Goal: Information Seeking & Learning: Learn about a topic

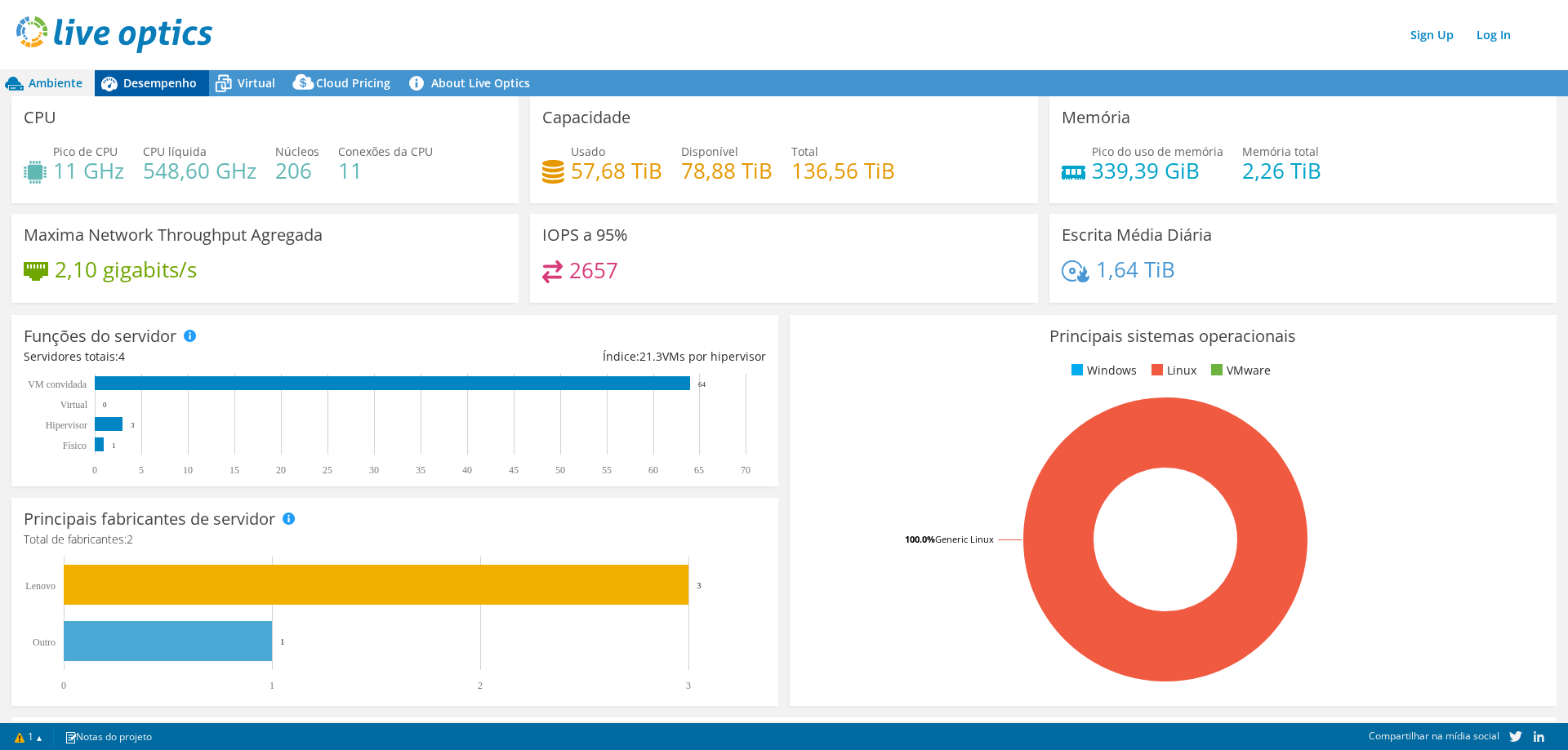
click at [152, 76] on span "Desempenho" at bounding box center [160, 82] width 73 height 16
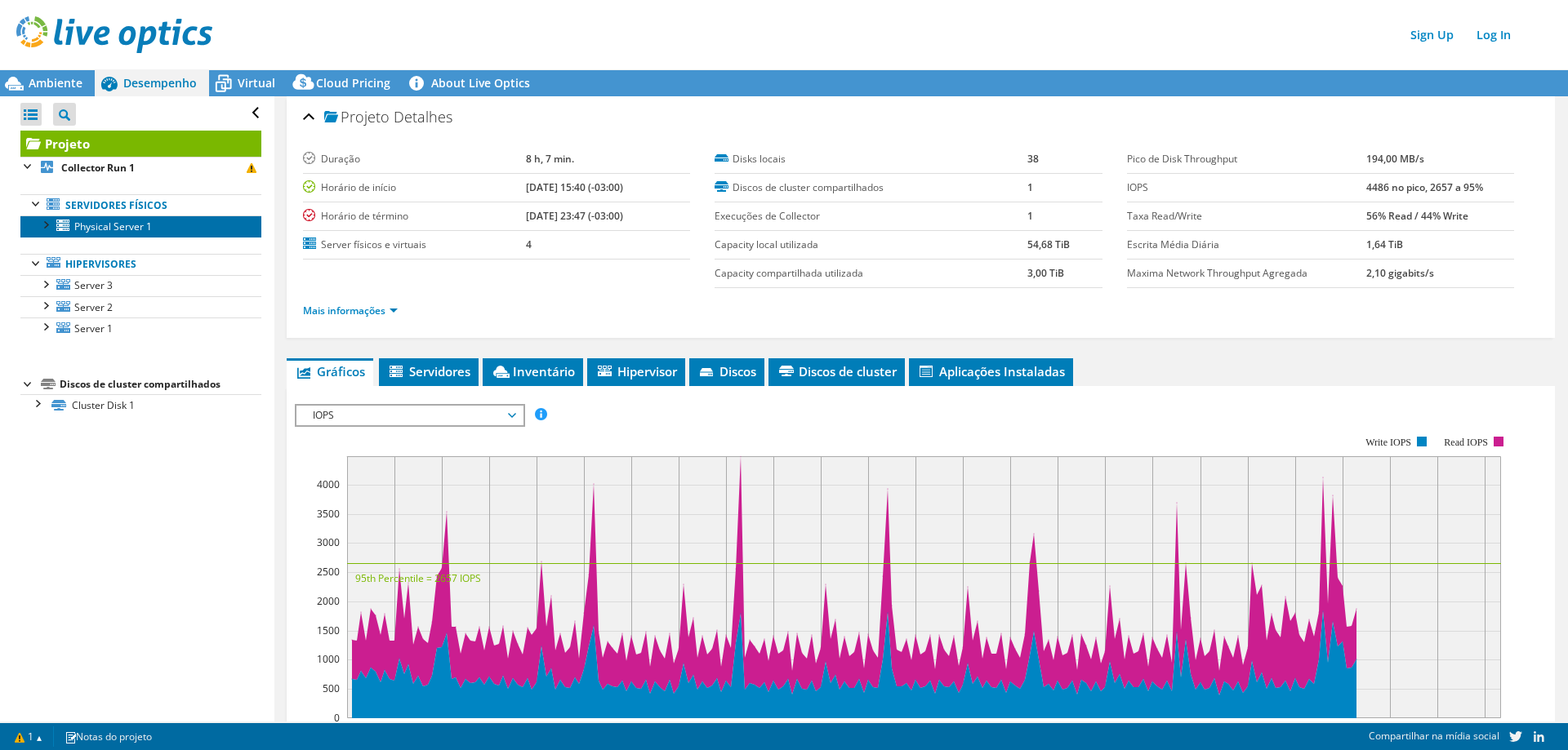
click at [128, 228] on span "Physical Server 1" at bounding box center [113, 226] width 78 height 14
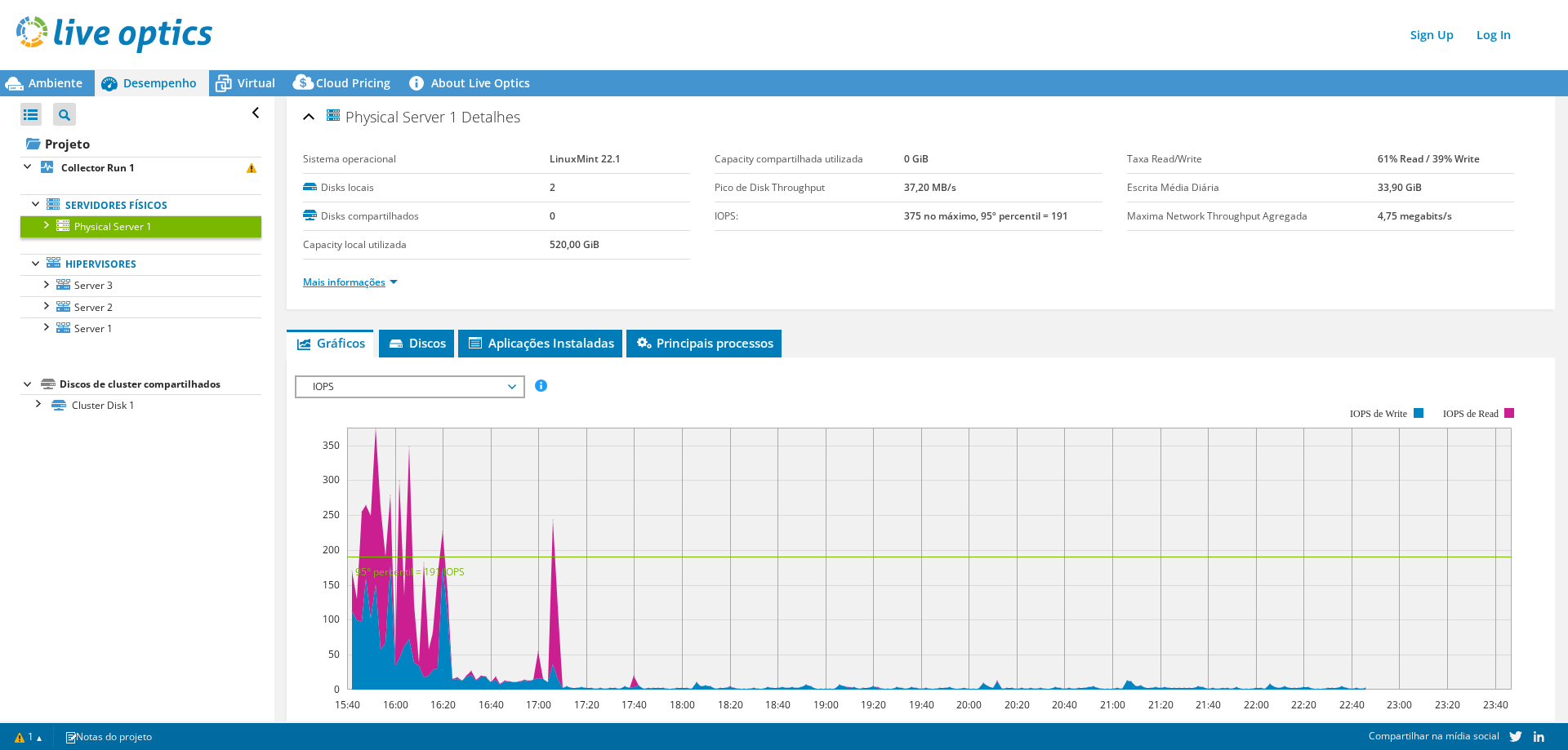
click at [392, 282] on link "Mais informações" at bounding box center [350, 282] width 95 height 14
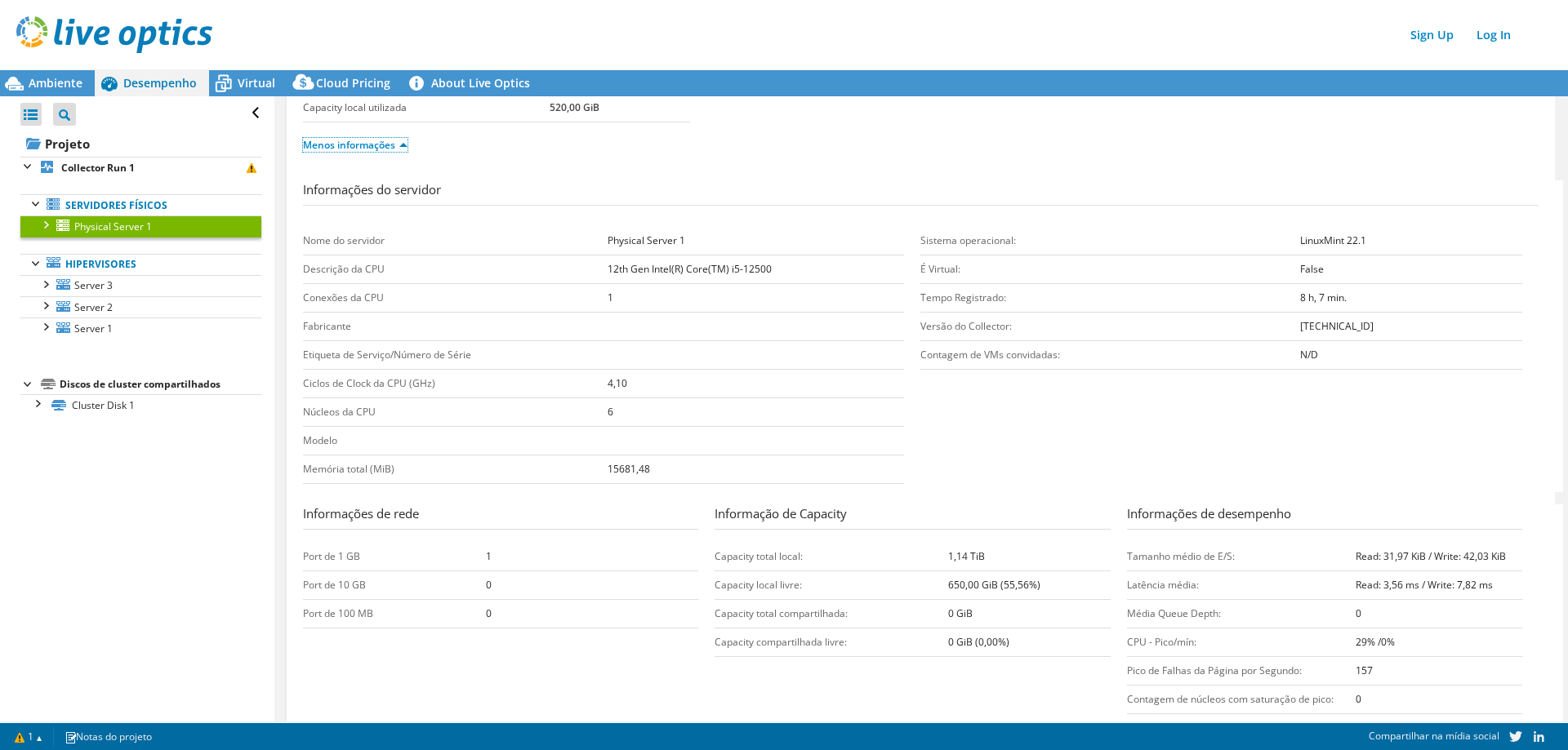
scroll to position [164, 0]
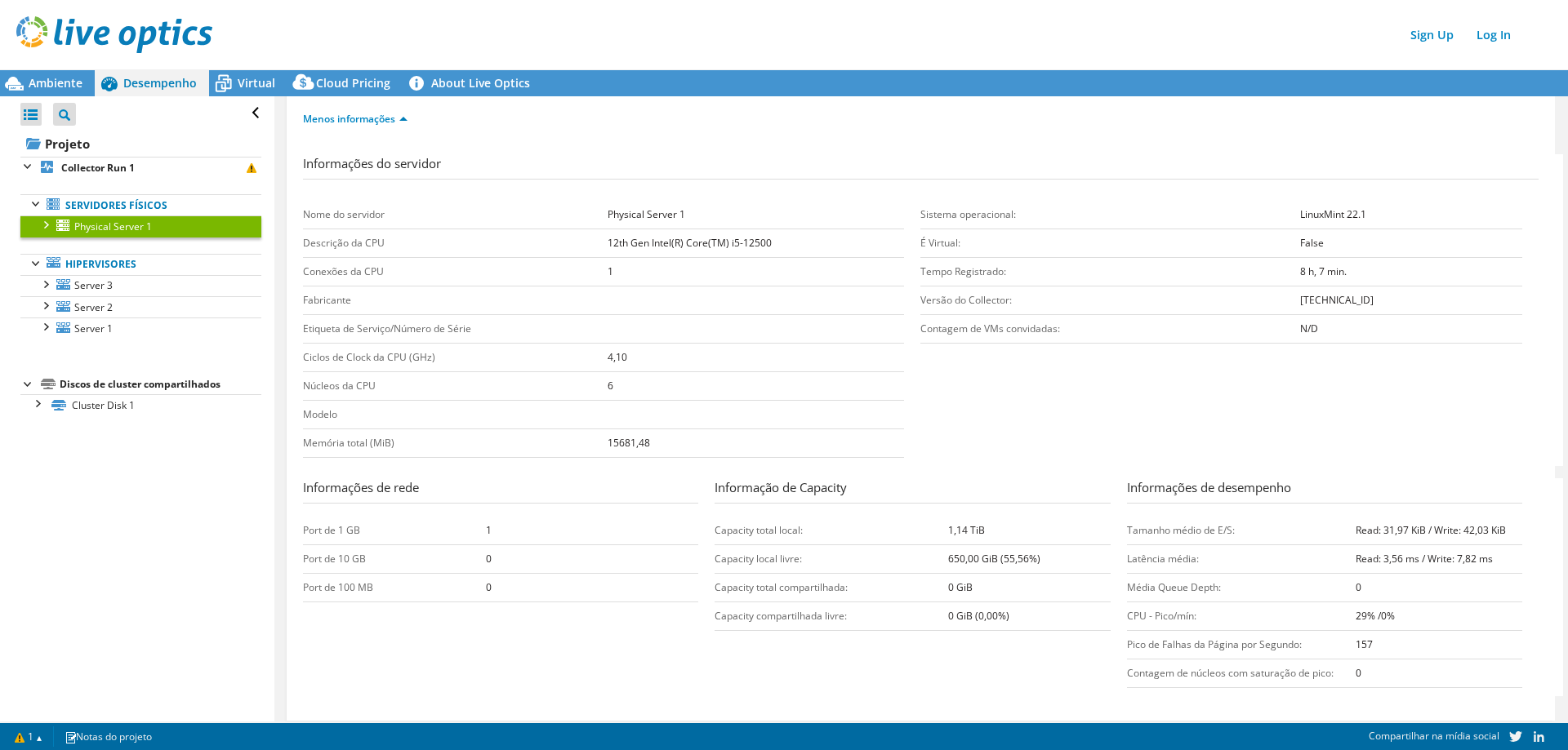
click at [48, 222] on div at bounding box center [45, 224] width 16 height 16
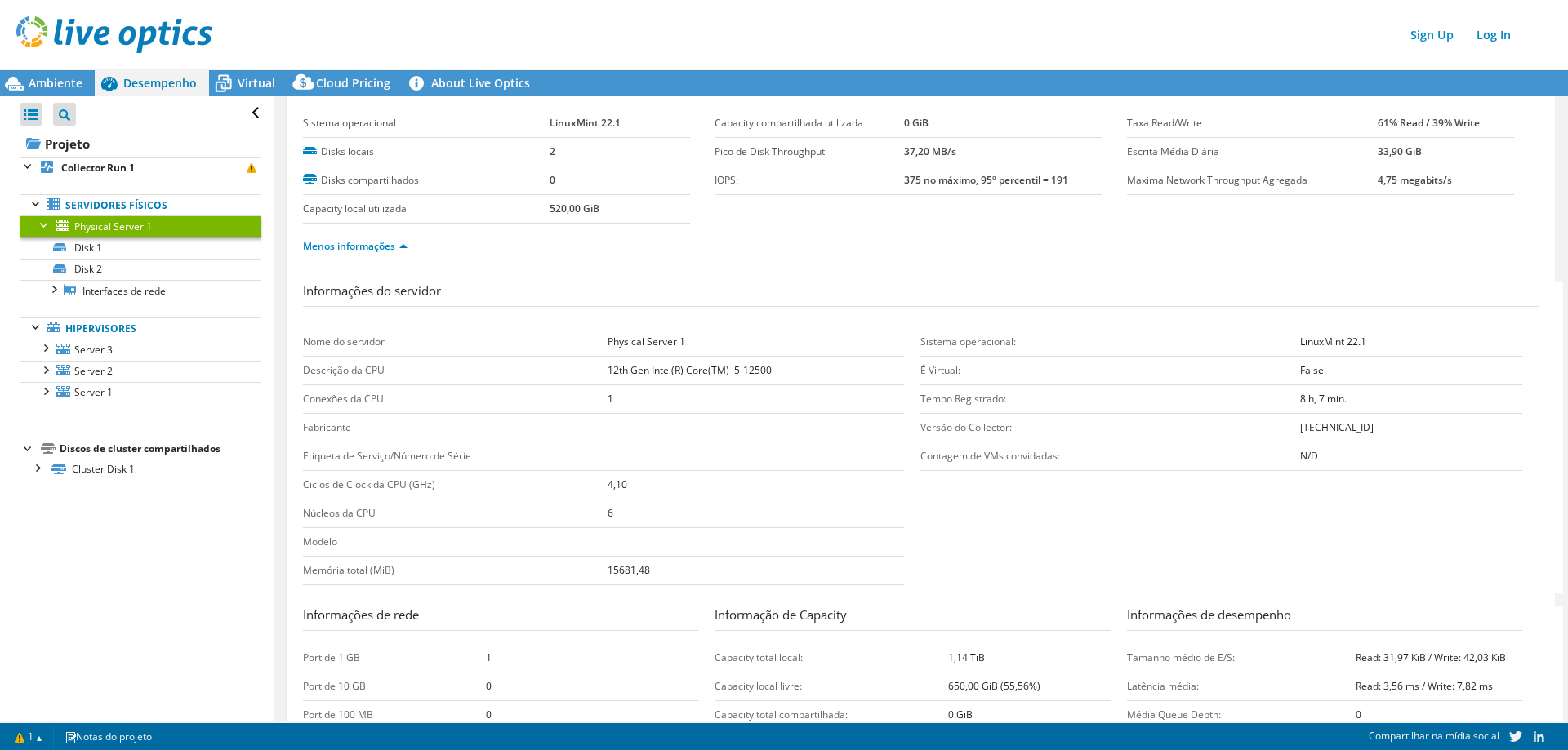
scroll to position [0, 0]
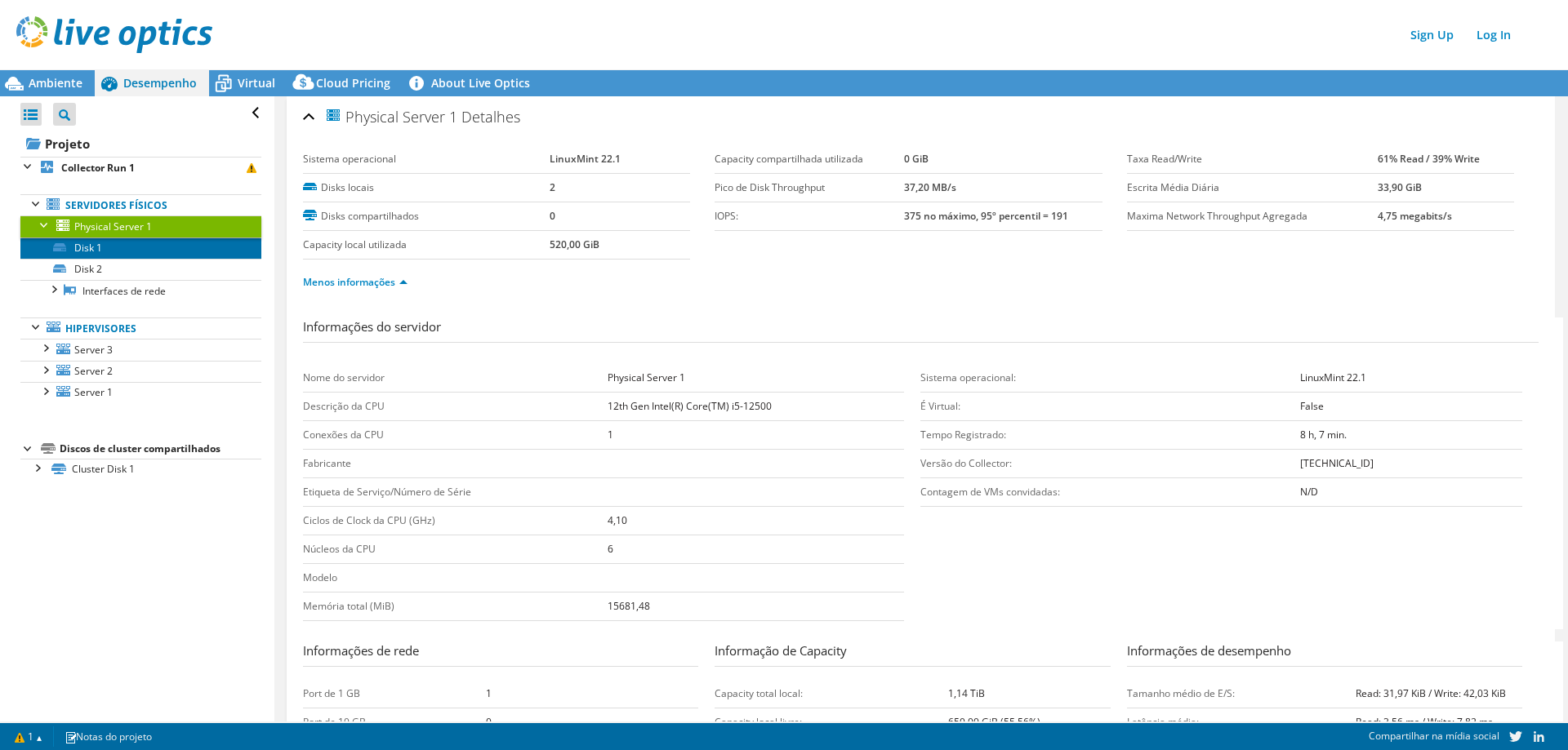
click at [120, 255] on link "Disk 1" at bounding box center [140, 248] width 241 height 21
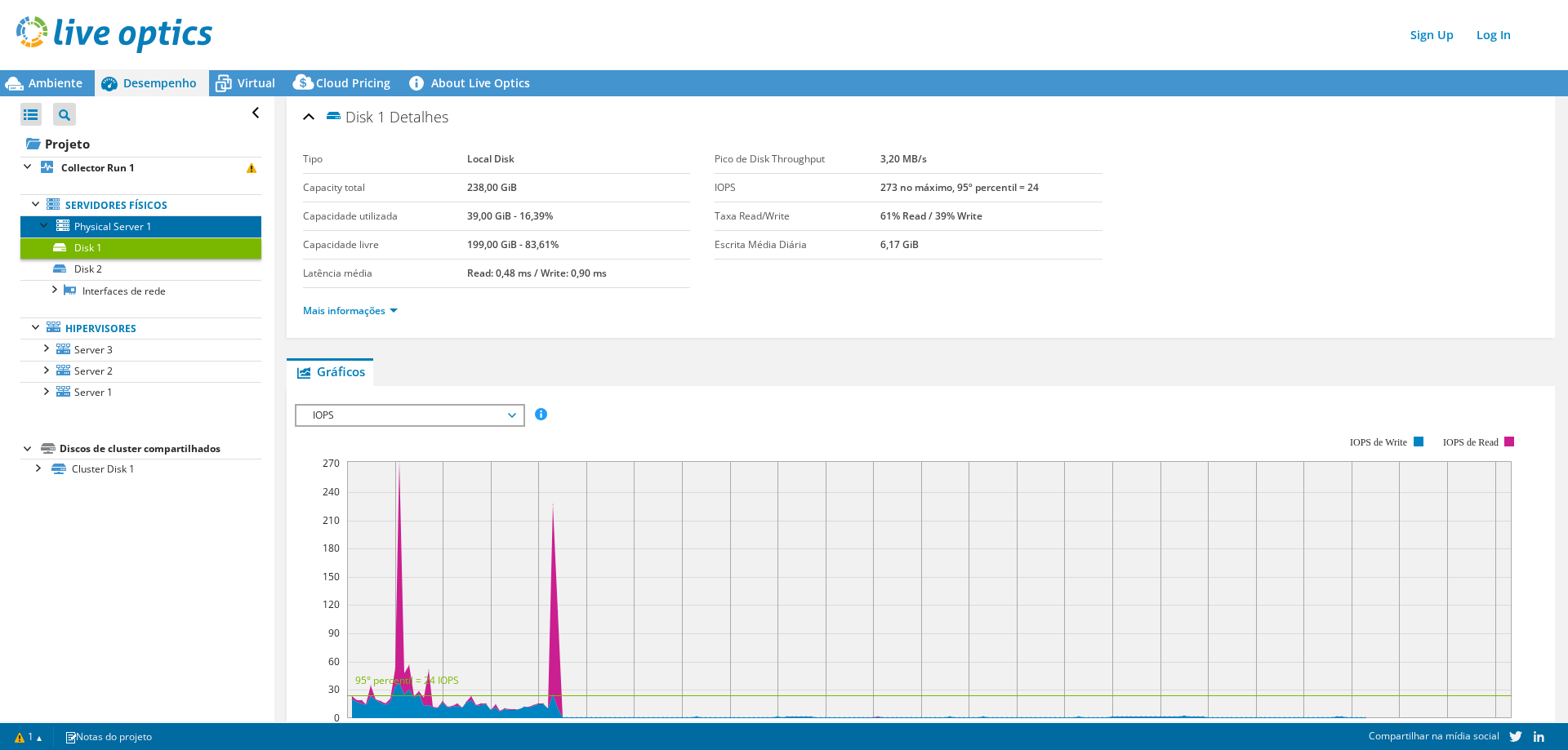
click at [161, 225] on link "Physical Server 1" at bounding box center [140, 226] width 241 height 21
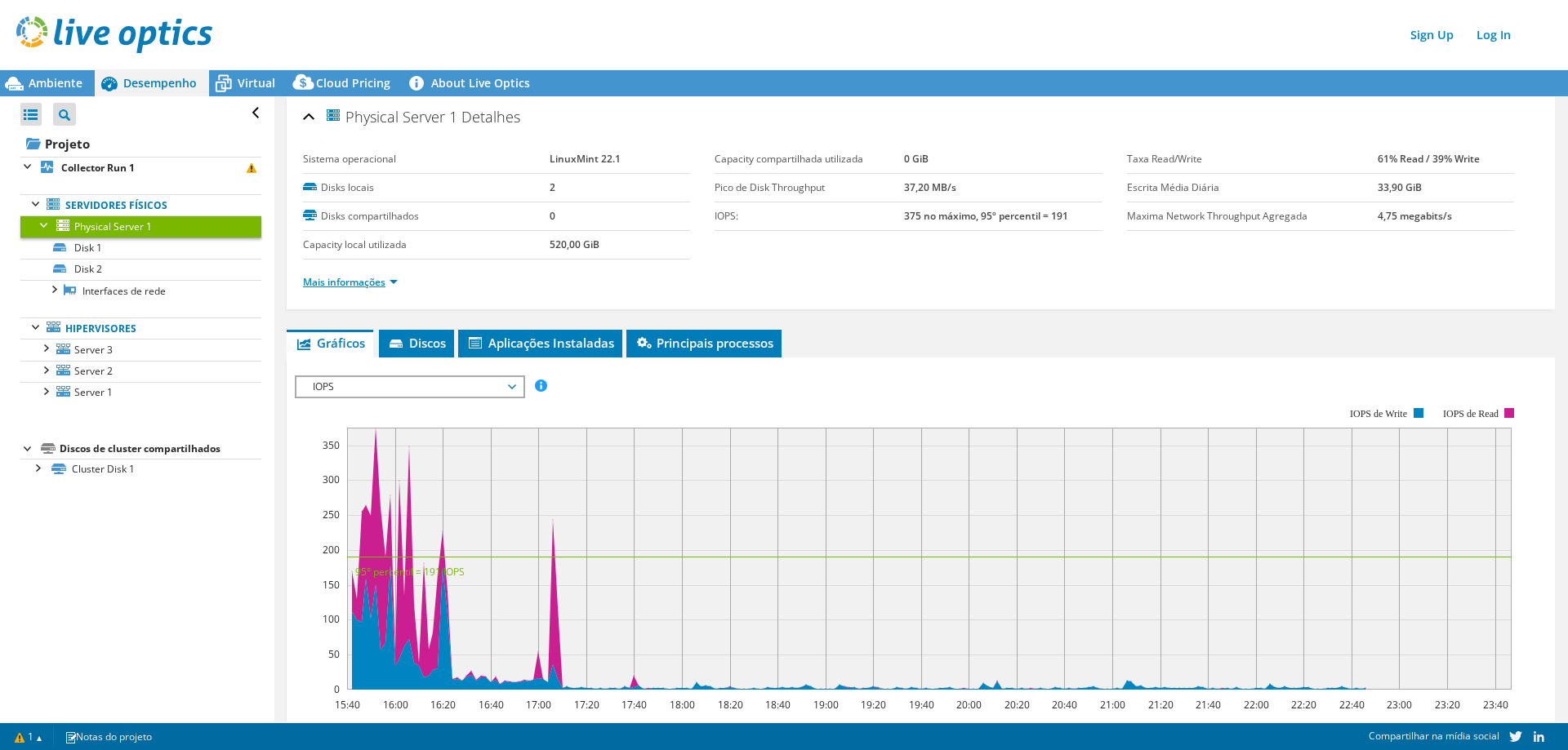
click at [380, 282] on link "Mais informações" at bounding box center [350, 282] width 95 height 14
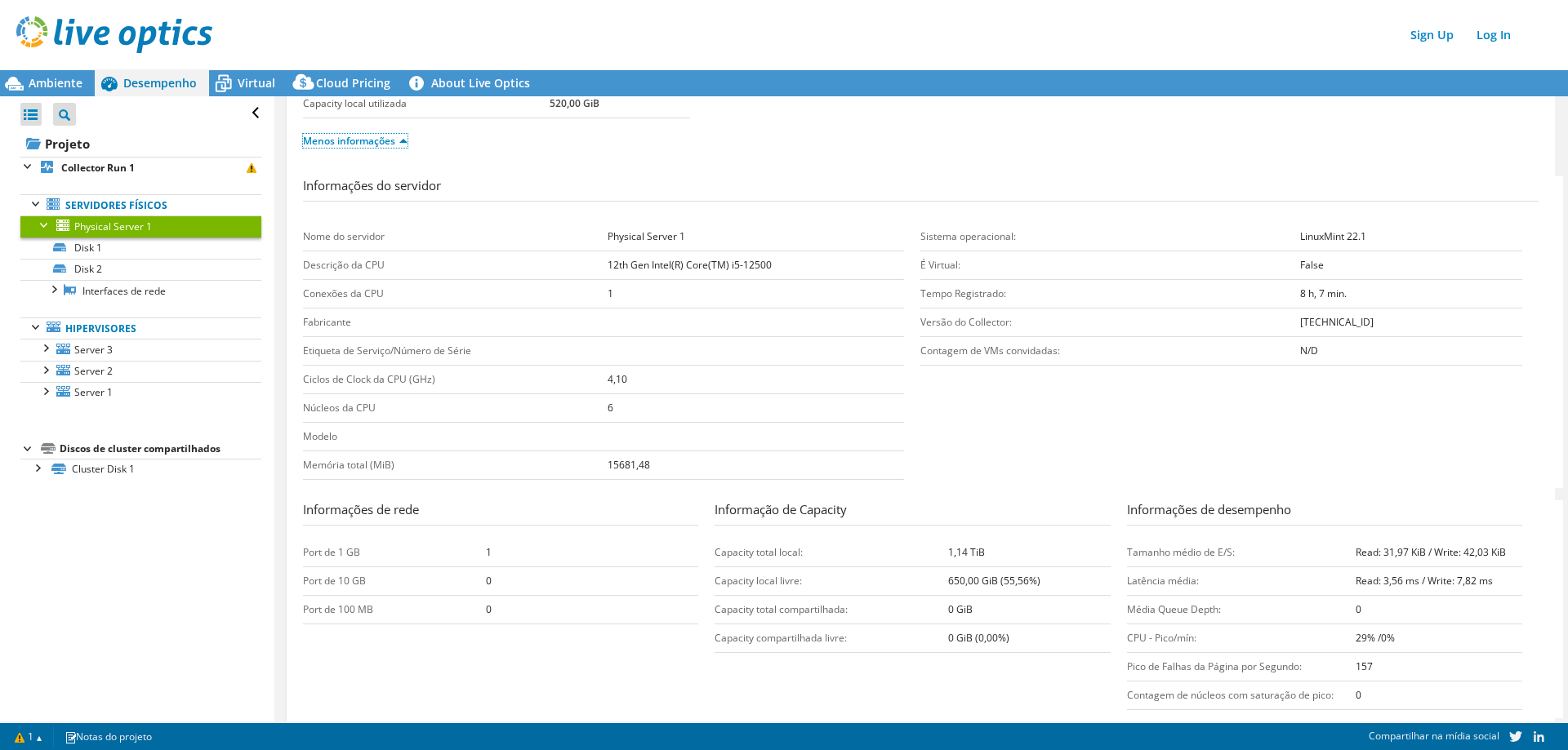
scroll to position [164, 0]
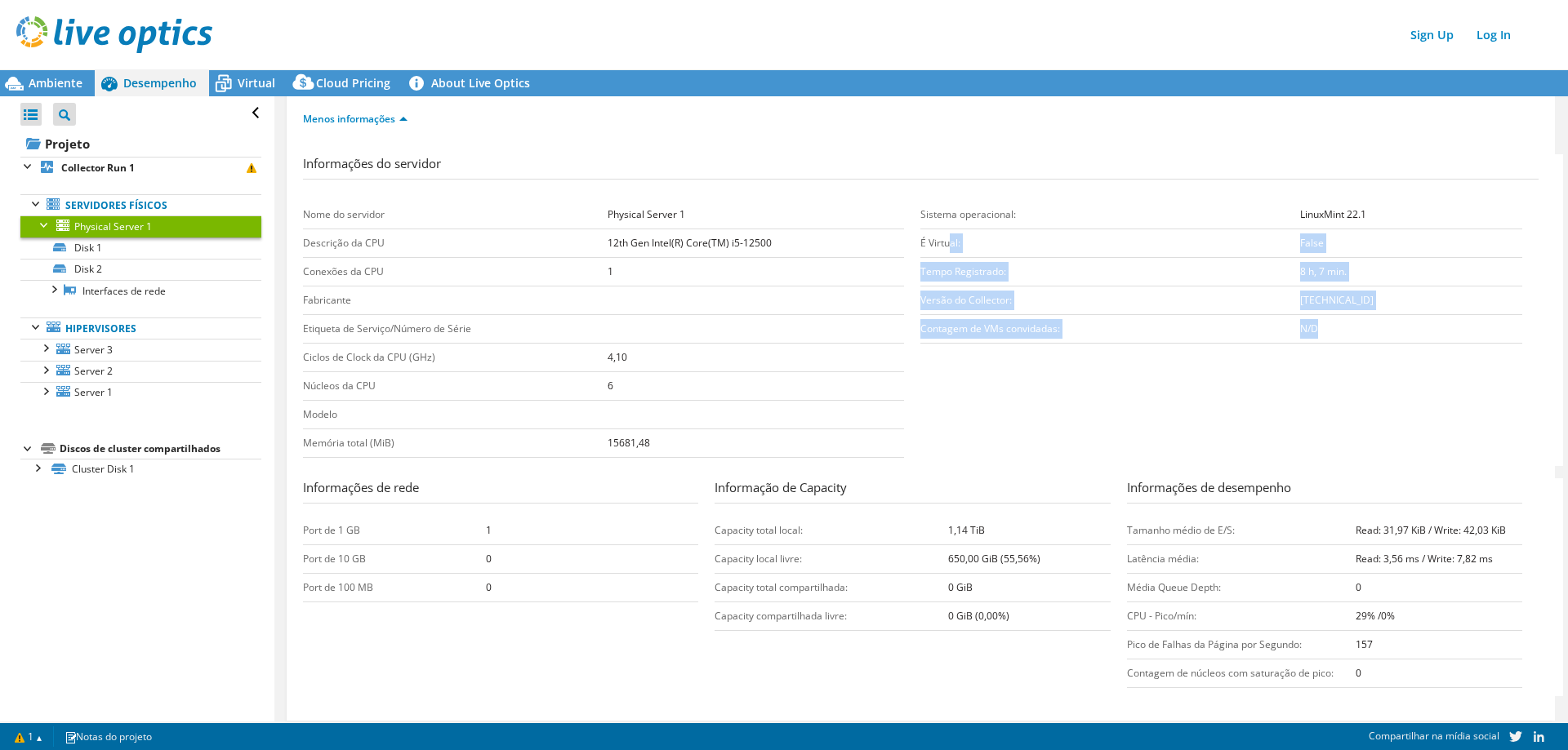
drag, startPoint x: 945, startPoint y: 239, endPoint x: 1361, endPoint y: 337, distance: 427.4
click at [1361, 337] on tbody "Sistema operacional: LinuxMint 22.1 É Virtual: False Tempo Registrado: 8 h, 7 m…" at bounding box center [1220, 273] width 601 height 143
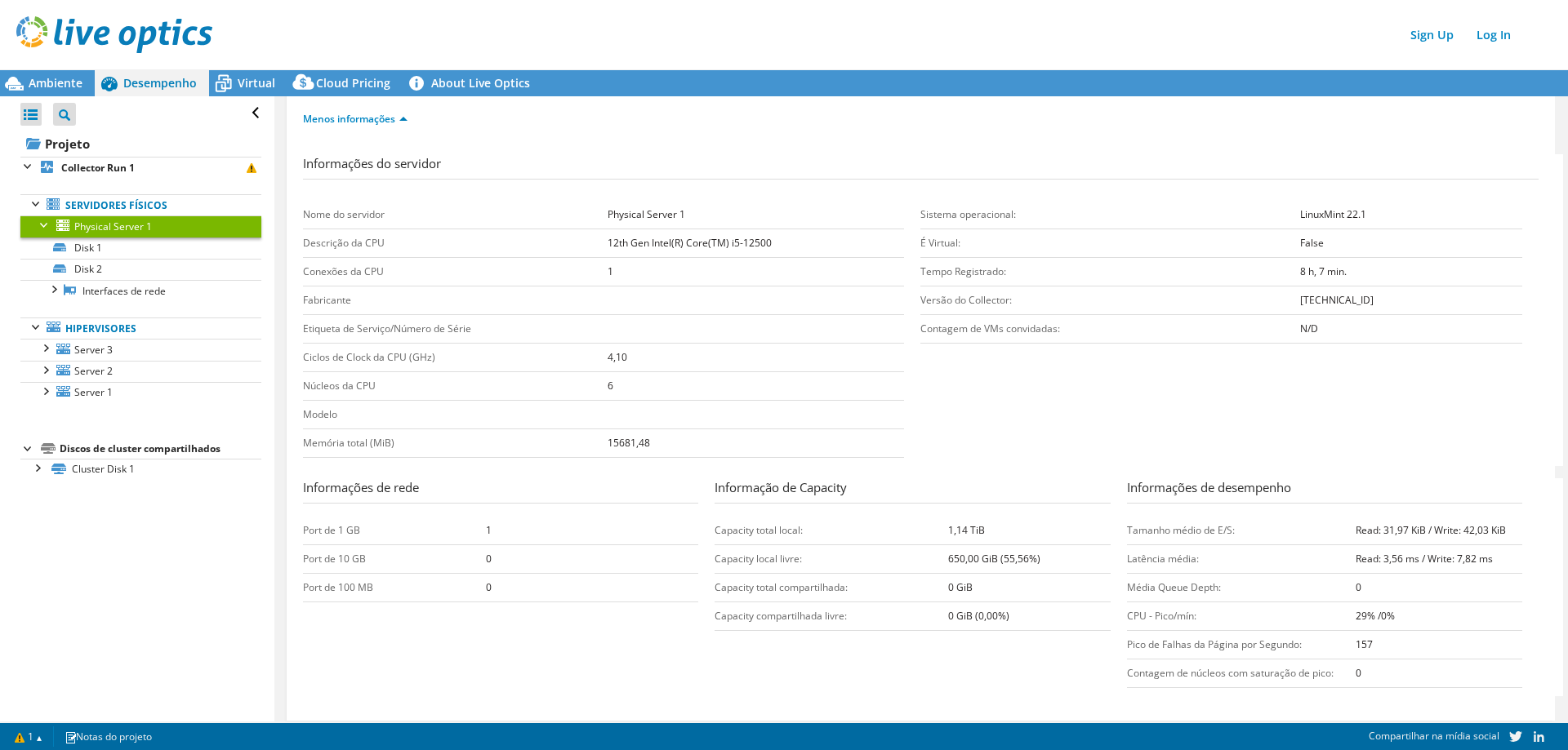
click at [1323, 436] on section "Informações do servidor Nome do servidor Physical Server 1 Descrição da CPU 12t…" at bounding box center [925, 310] width 1244 height 312
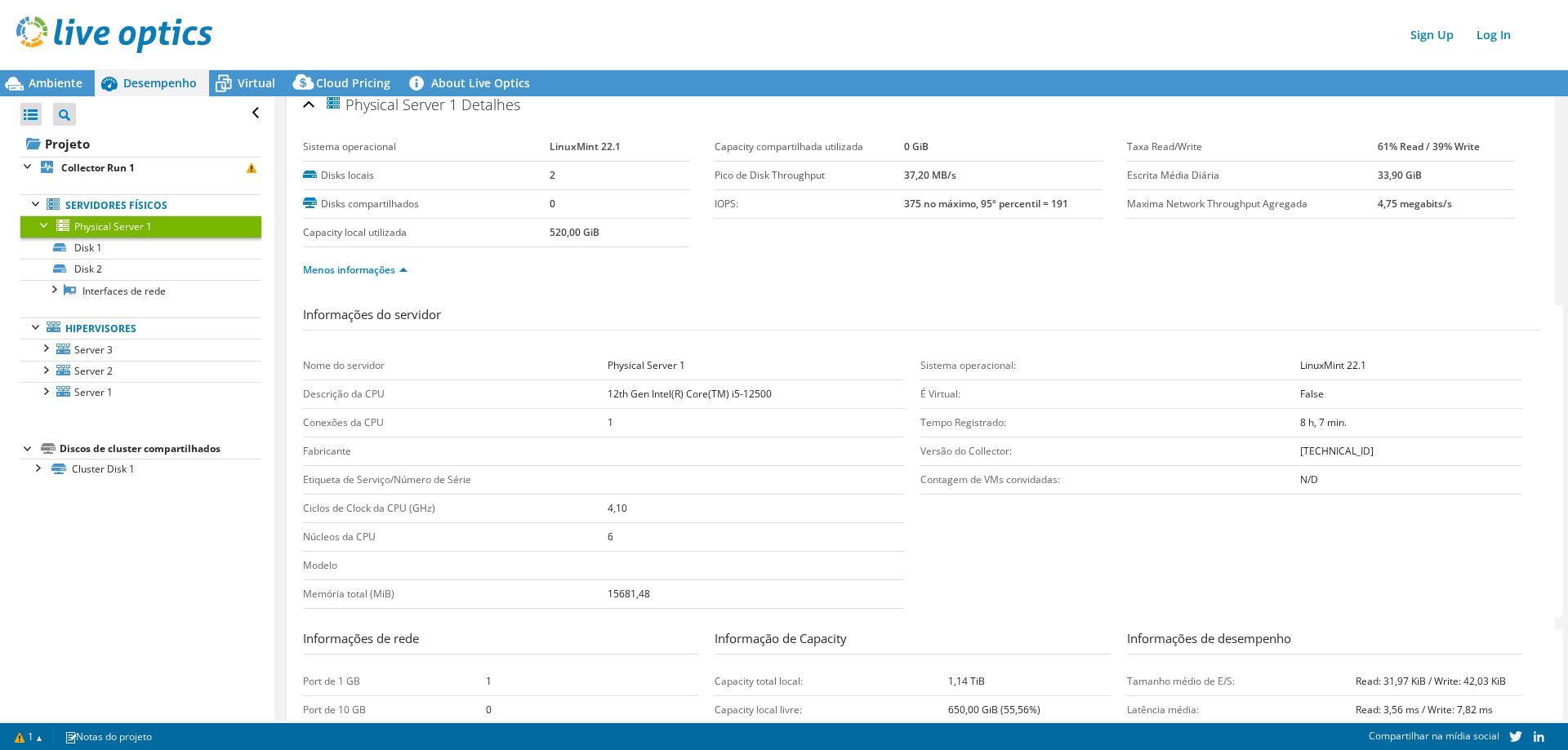
scroll to position [0, 0]
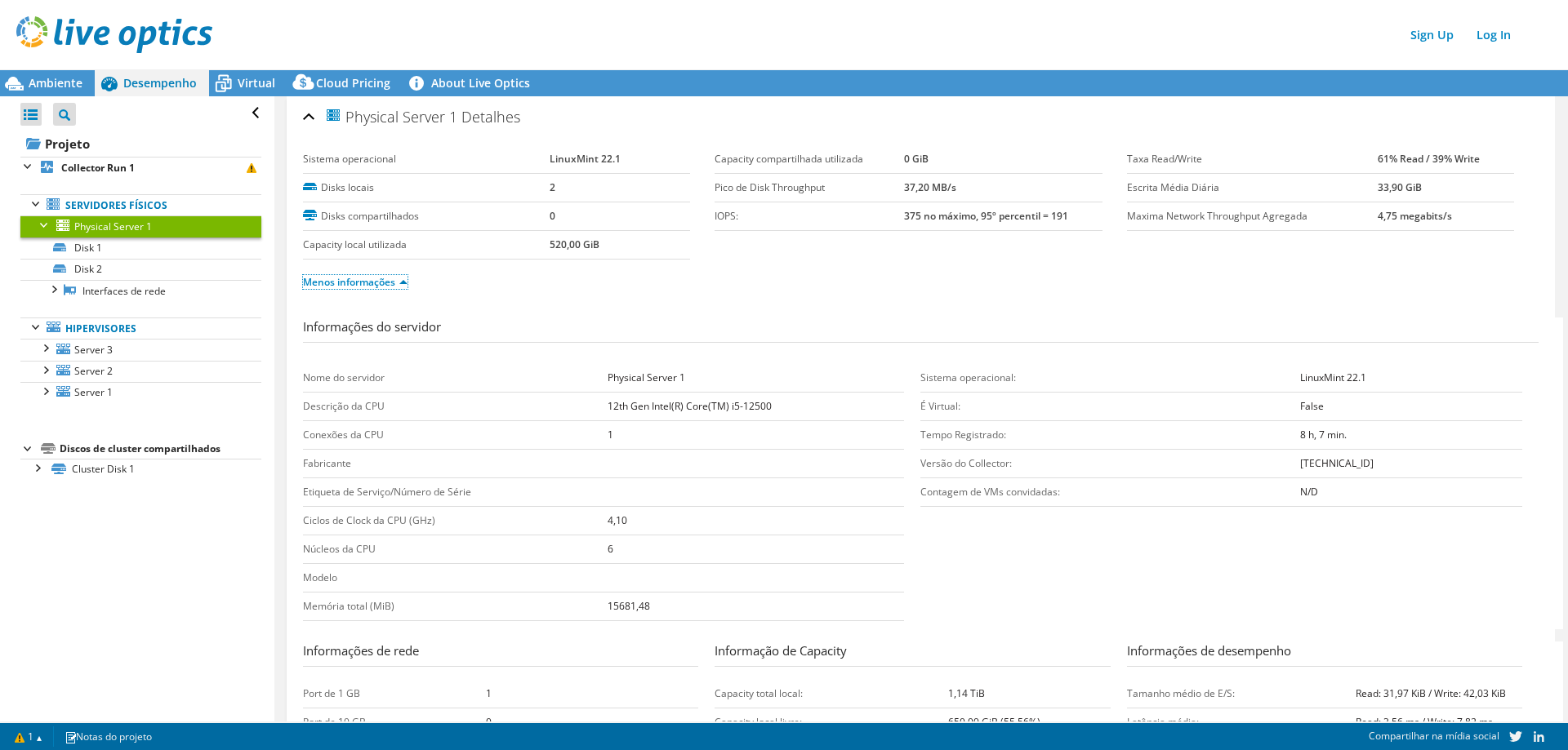
drag, startPoint x: 395, startPoint y: 288, endPoint x: 349, endPoint y: 262, distance: 52.8
click at [395, 288] on link "Menos informações" at bounding box center [355, 282] width 104 height 14
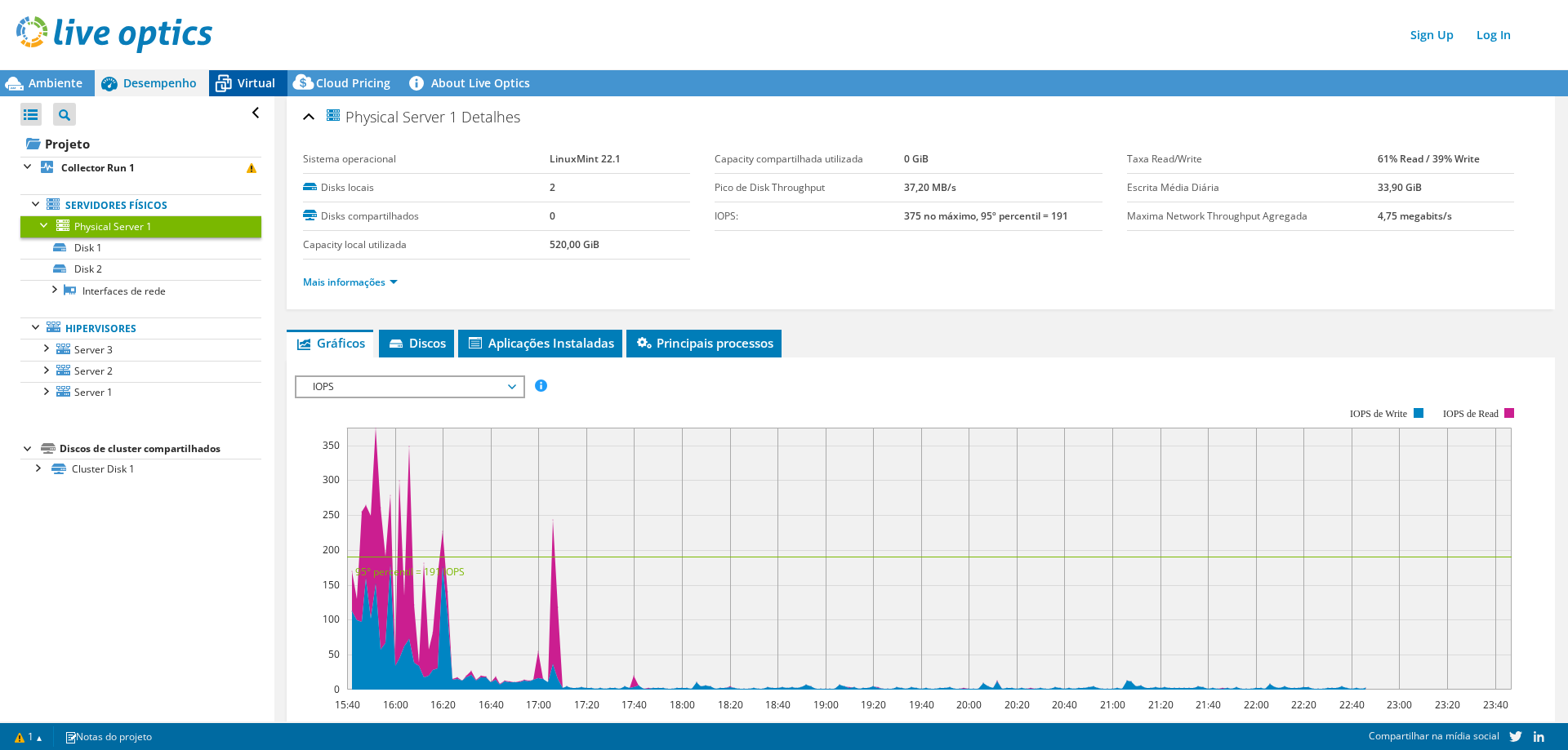
click at [249, 93] on div "Virtual" at bounding box center [249, 83] width 79 height 27
